Goal: Task Accomplishment & Management: Complete application form

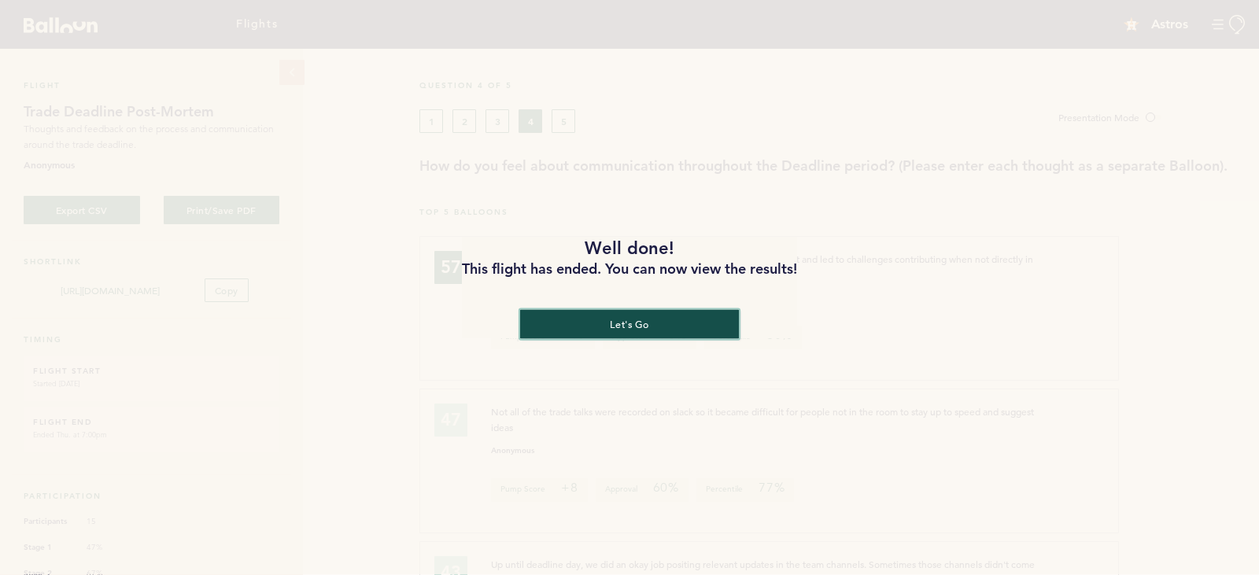
click at [636, 328] on button "let's go" at bounding box center [629, 324] width 219 height 29
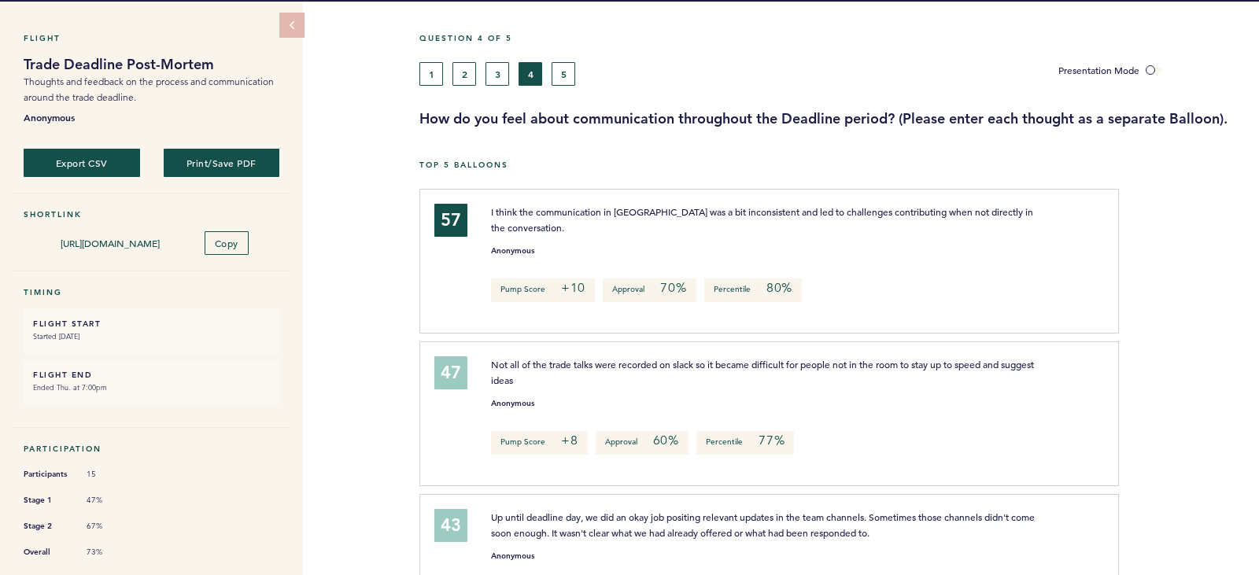
scroll to position [48, 0]
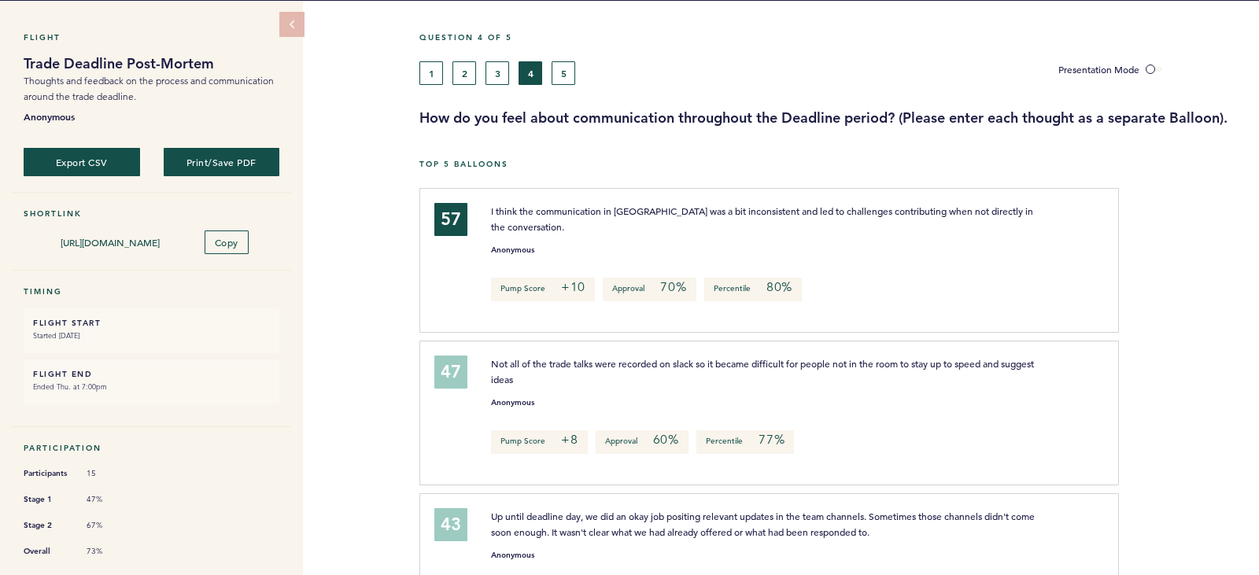
click at [969, 175] on div "Top 5 Balloons" at bounding box center [839, 173] width 840 height 29
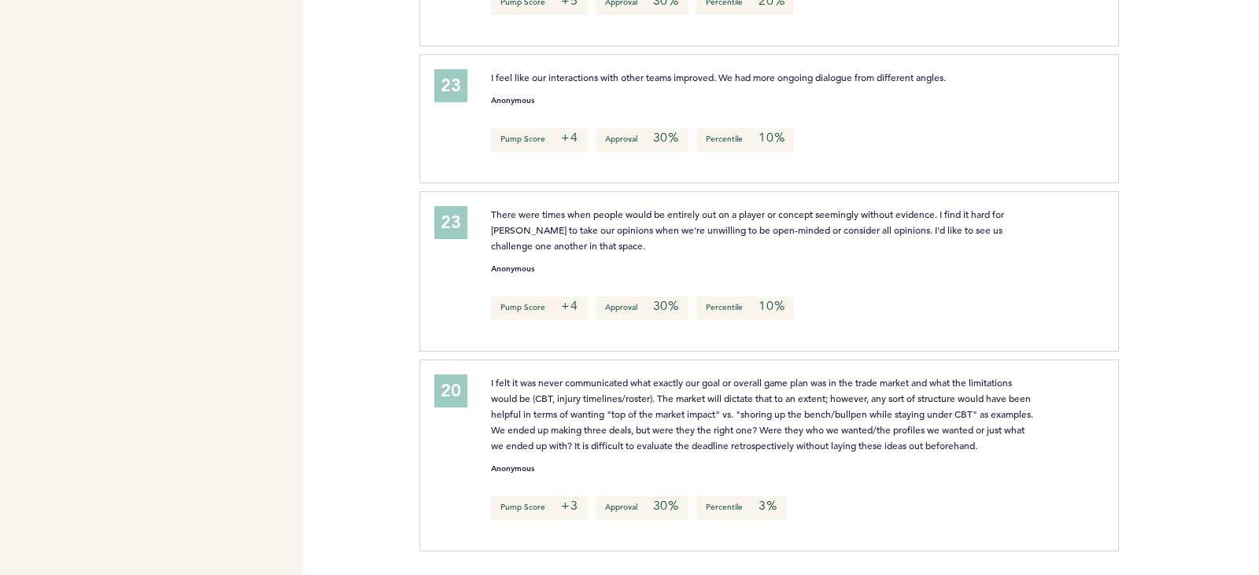
scroll to position [0, 0]
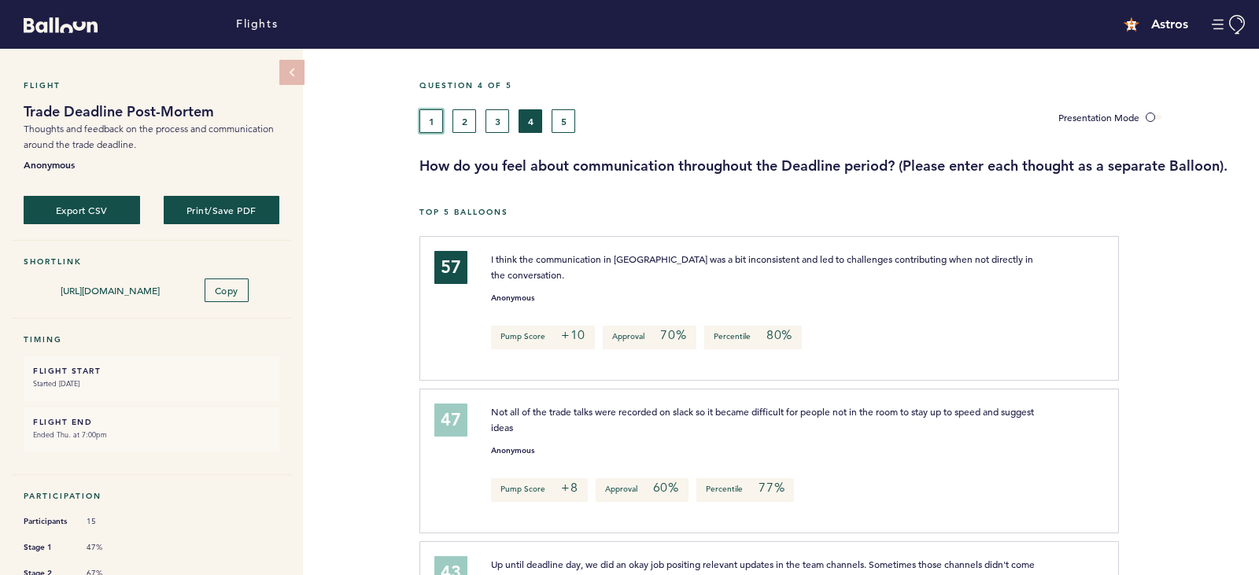
click at [426, 124] on button "1" at bounding box center [431, 121] width 24 height 24
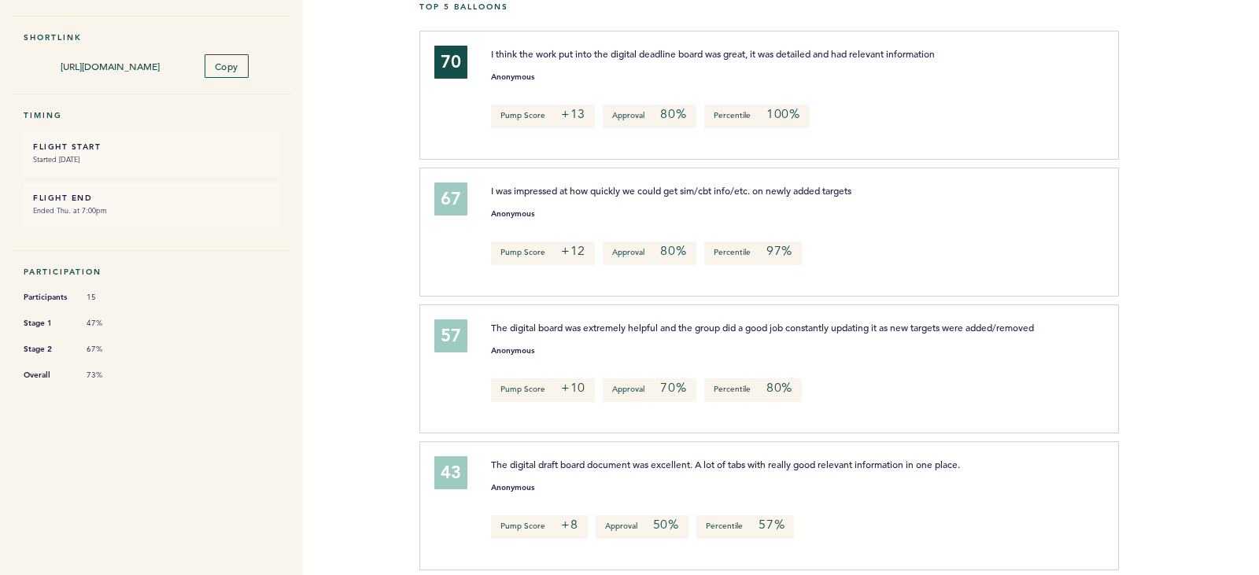
scroll to position [223, 0]
click at [429, 359] on div "57" at bounding box center [451, 368] width 57 height 94
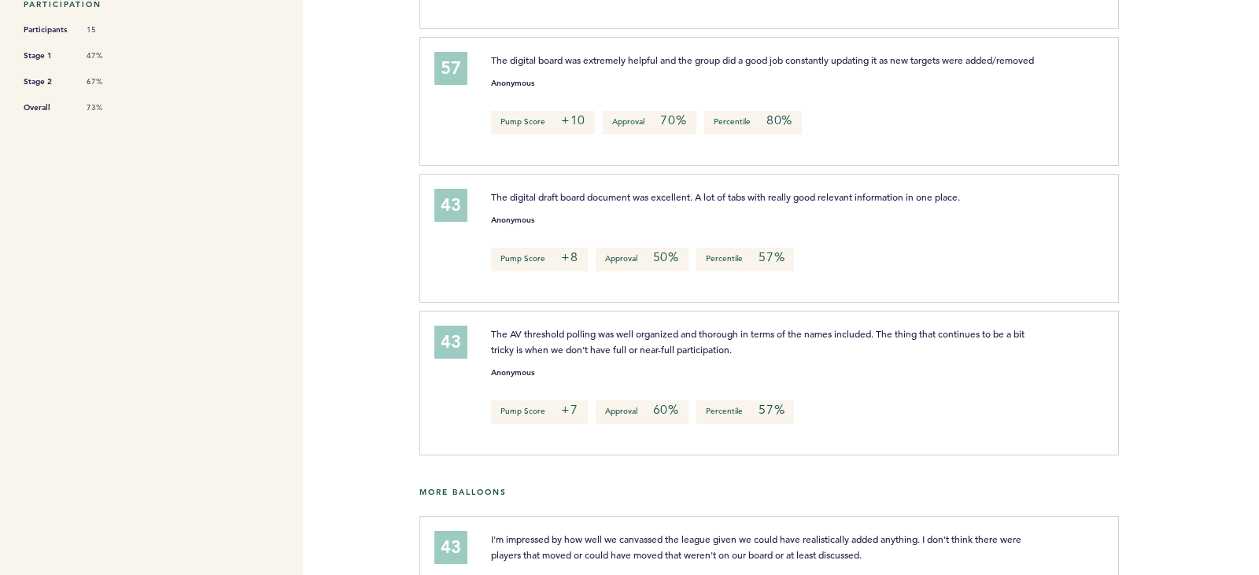
scroll to position [0, 0]
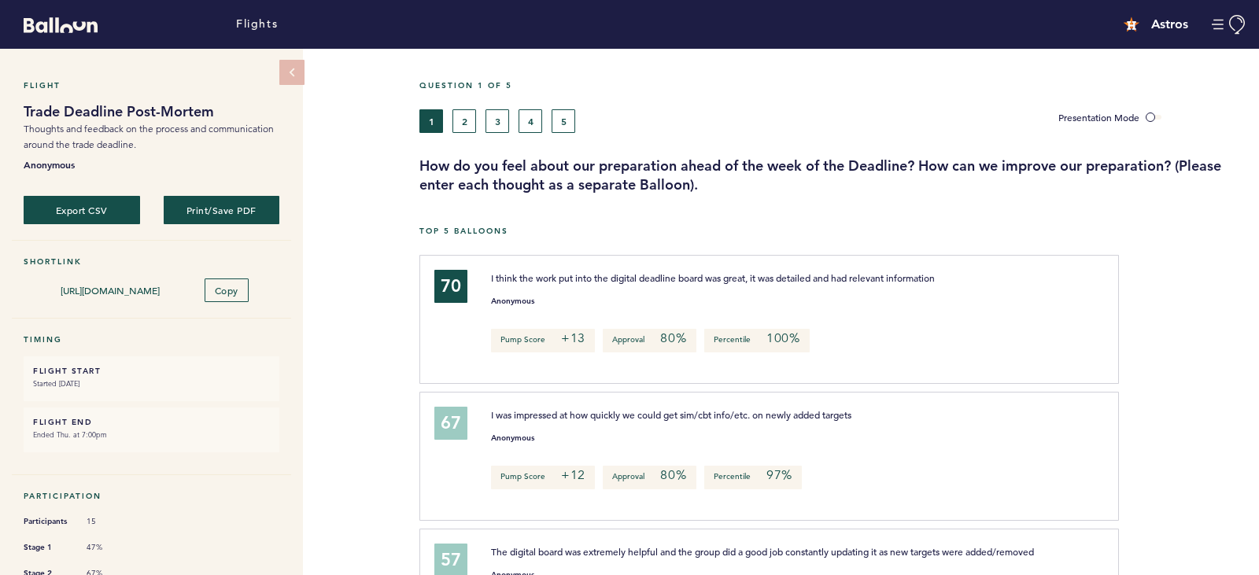
click at [462, 27] on div "Flights" at bounding box center [420, 24] width 840 height 41
click at [469, 127] on button "2" at bounding box center [464, 121] width 24 height 24
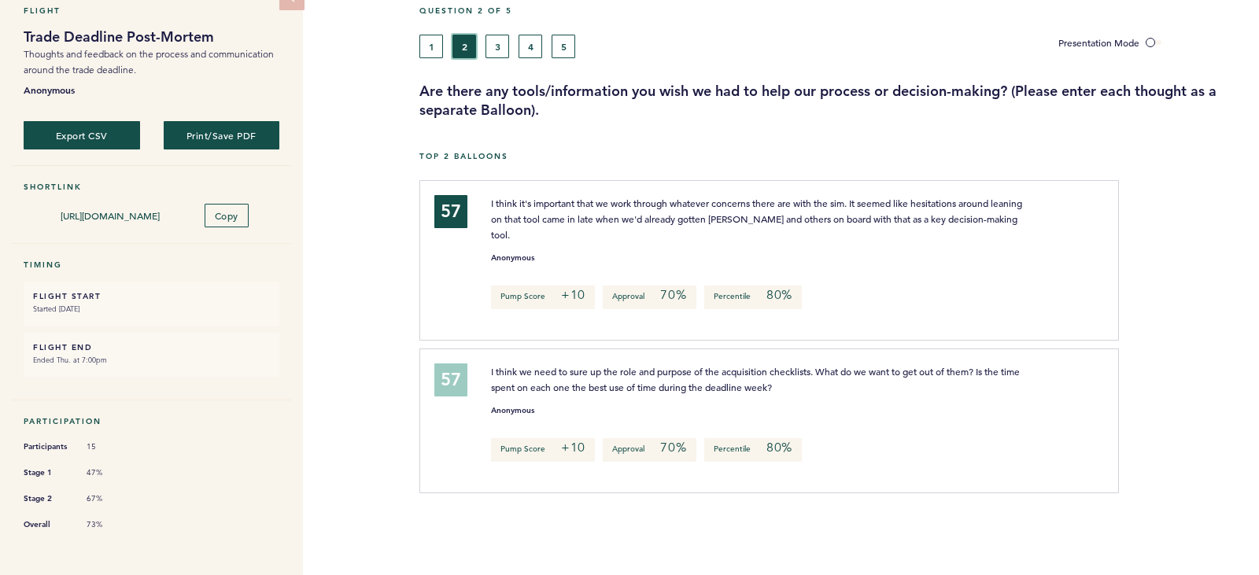
scroll to position [75, 0]
click at [486, 55] on button "3" at bounding box center [498, 47] width 24 height 24
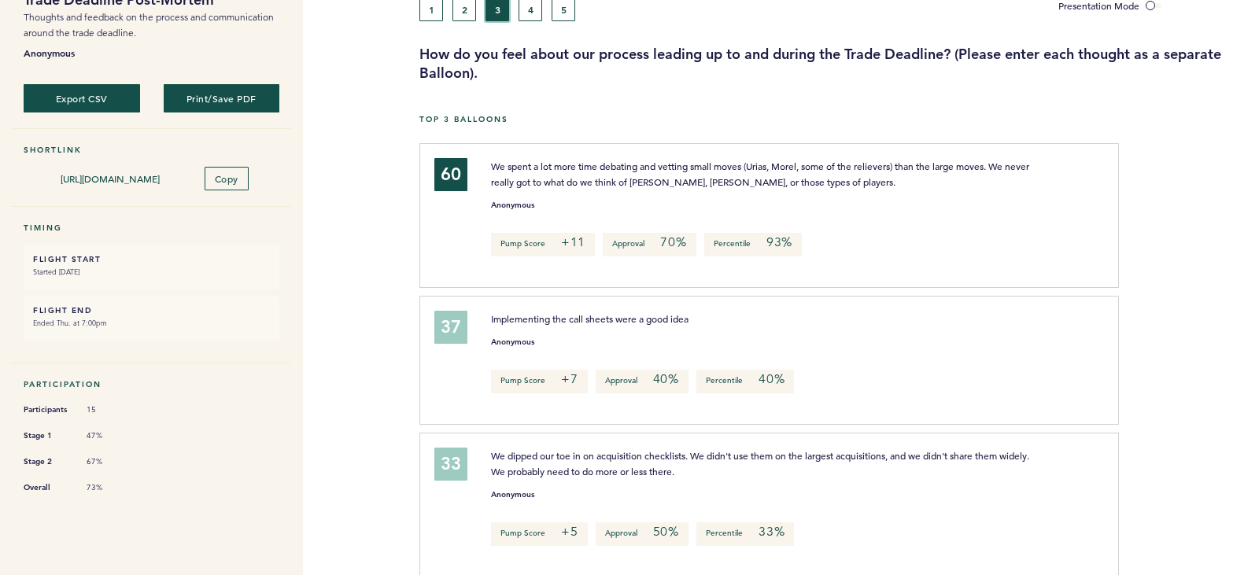
scroll to position [50, 0]
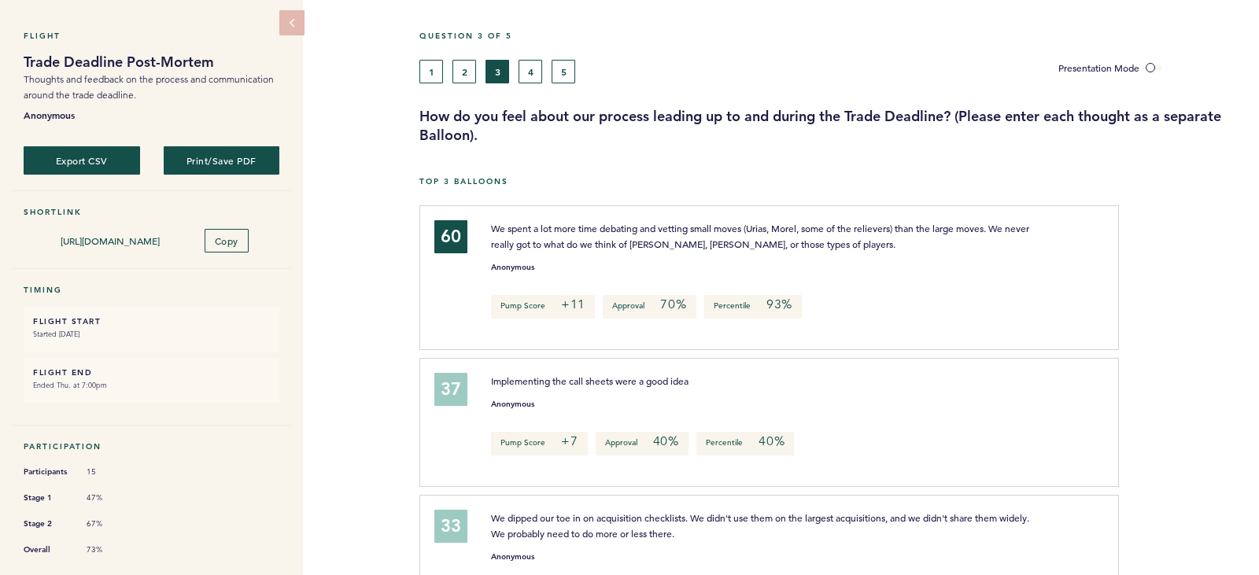
click at [525, 85] on div "Question 3 of 5 1 2 3 4 5 Presentation Mode How do you feel about our process l…" at bounding box center [839, 88] width 840 height 114
click at [528, 78] on button "4" at bounding box center [531, 72] width 24 height 24
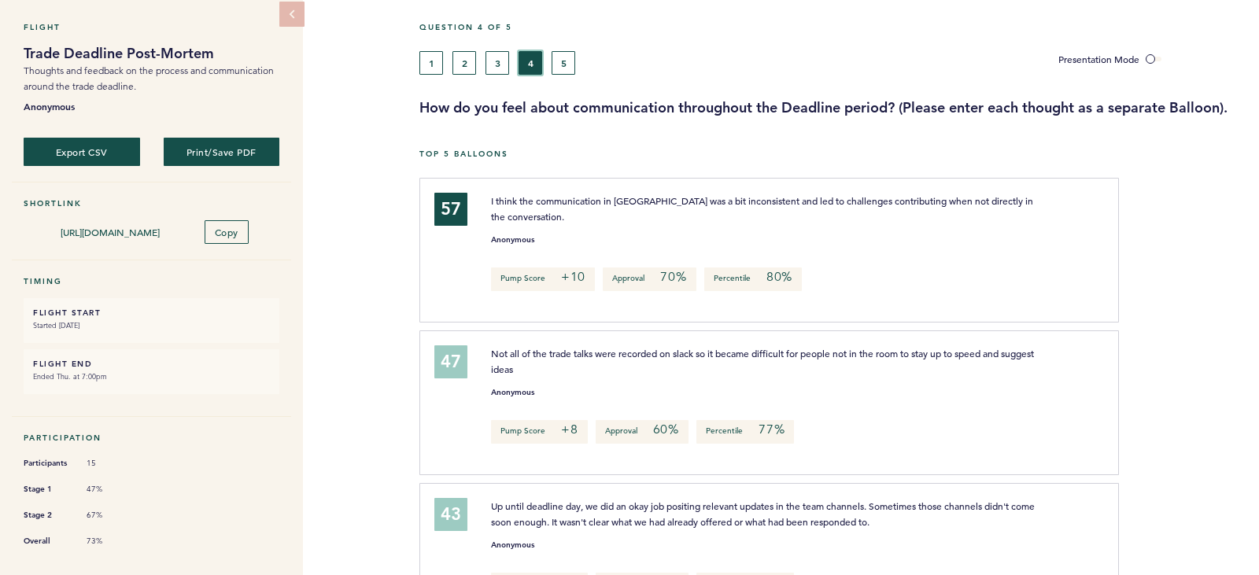
scroll to position [59, 0]
click at [570, 49] on div "Question 4 of 5" at bounding box center [833, 35] width 851 height 29
click at [570, 51] on button "5" at bounding box center [564, 62] width 24 height 24
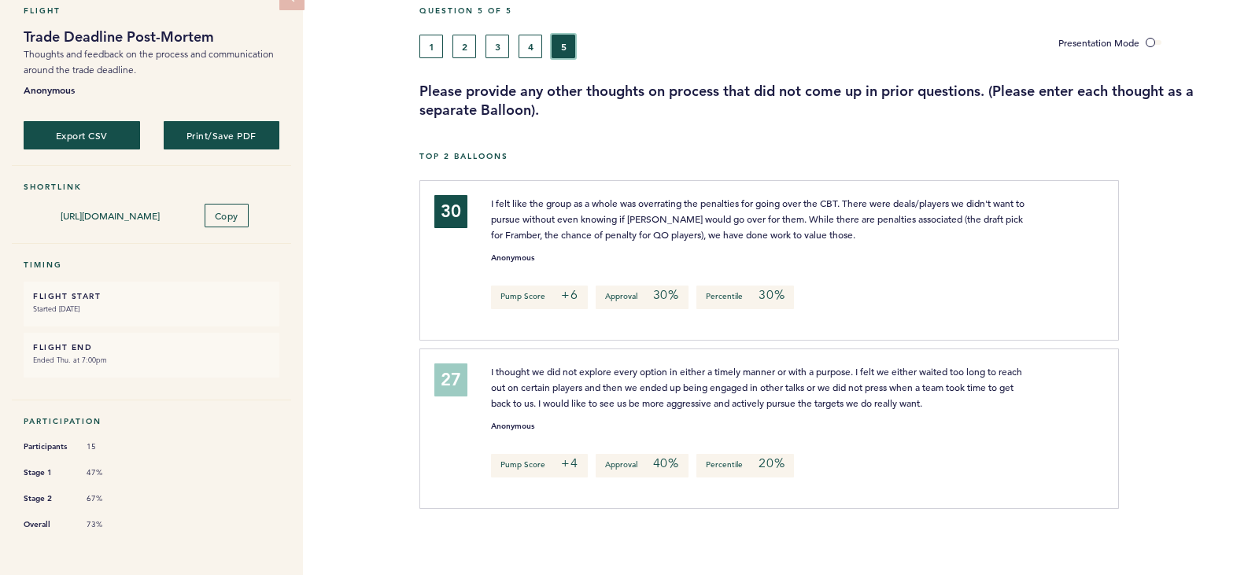
scroll to position [75, 0]
